Goal: Information Seeking & Learning: Learn about a topic

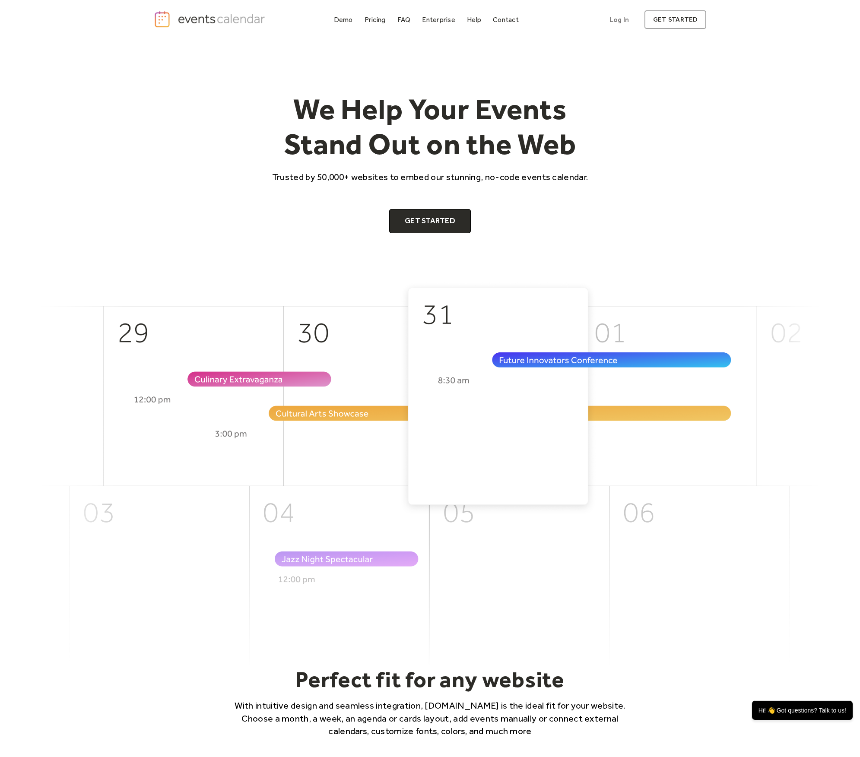
click at [381, 22] on div "Pricing" at bounding box center [375, 19] width 21 height 5
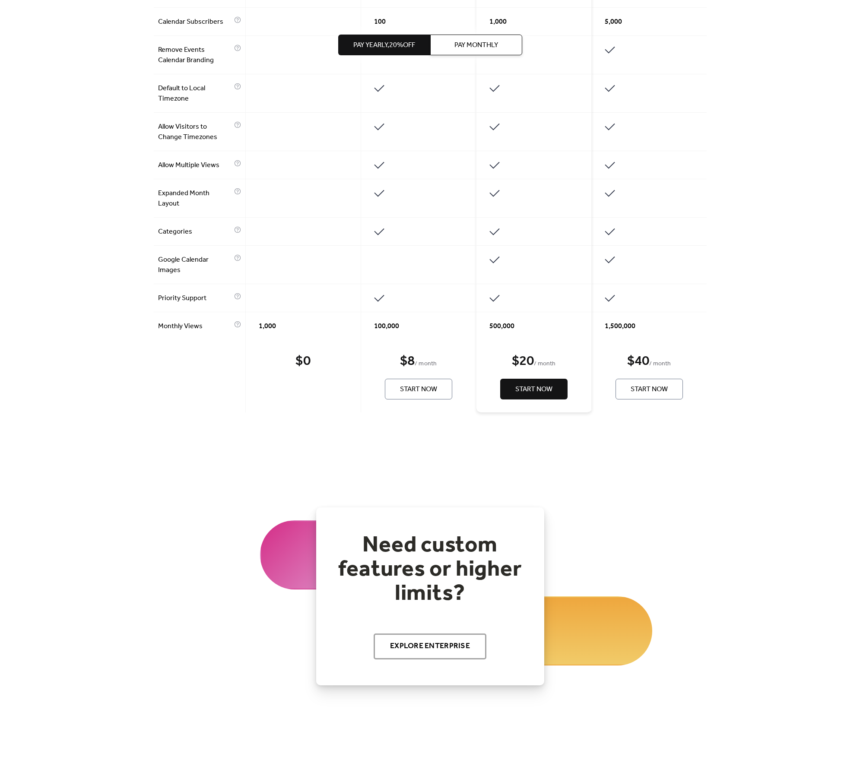
scroll to position [526, 0]
